Goal: Task Accomplishment & Management: Manage account settings

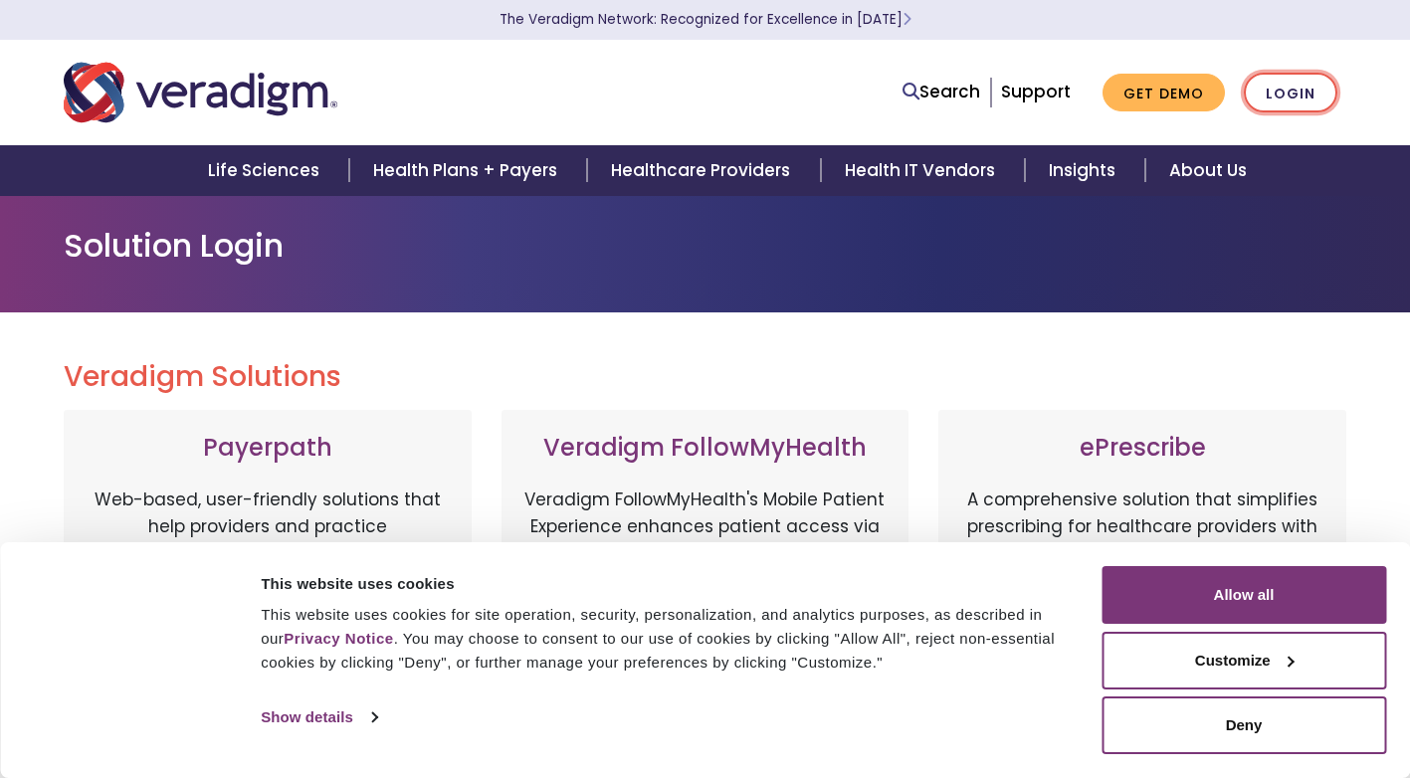
click at [1289, 96] on link "Login" at bounding box center [1291, 93] width 94 height 41
click at [1294, 90] on link "Login" at bounding box center [1291, 93] width 94 height 41
